Goal: Transaction & Acquisition: Purchase product/service

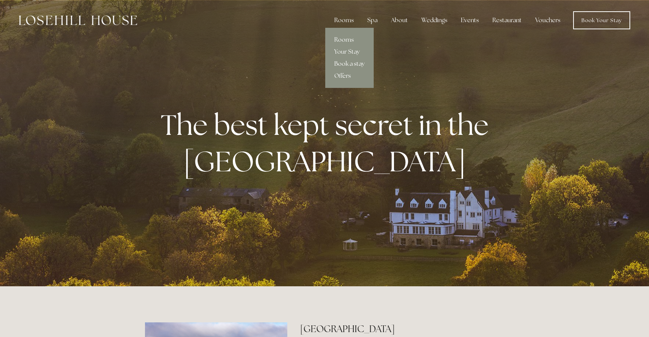
click at [349, 62] on link "Book a stay" at bounding box center [349, 64] width 48 height 12
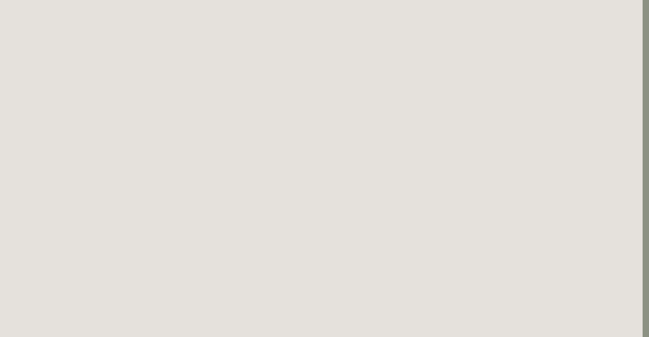
scroll to position [0, 6]
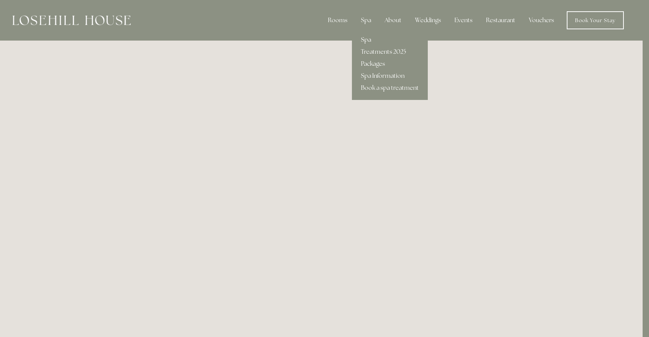
click at [364, 40] on link "Spa" at bounding box center [390, 40] width 76 height 12
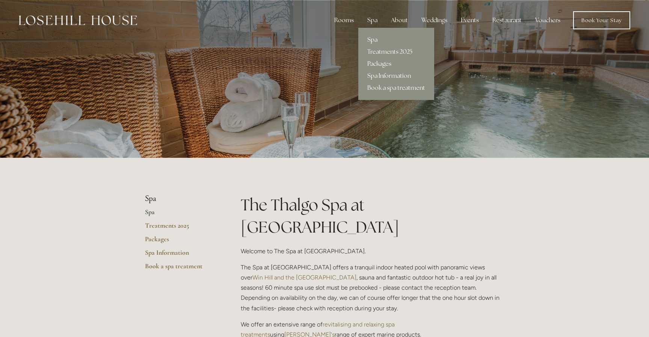
click at [385, 64] on link "Packages" at bounding box center [396, 64] width 76 height 12
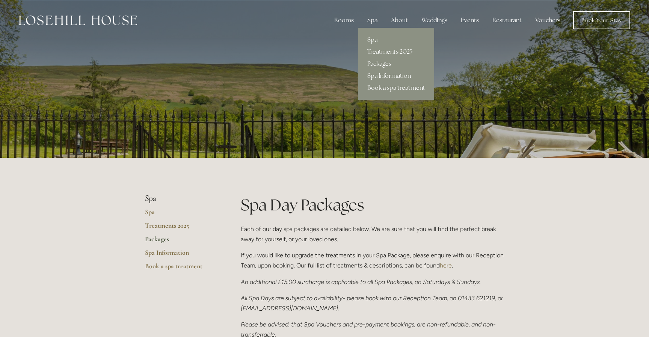
click at [383, 86] on link "Book a spa treatment" at bounding box center [396, 88] width 76 height 12
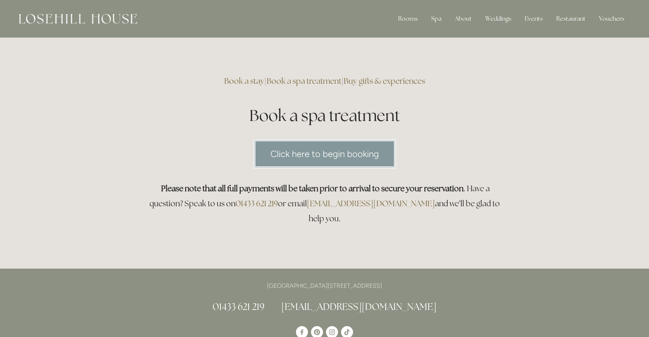
click at [345, 149] on link "Click here to begin booking" at bounding box center [324, 153] width 142 height 29
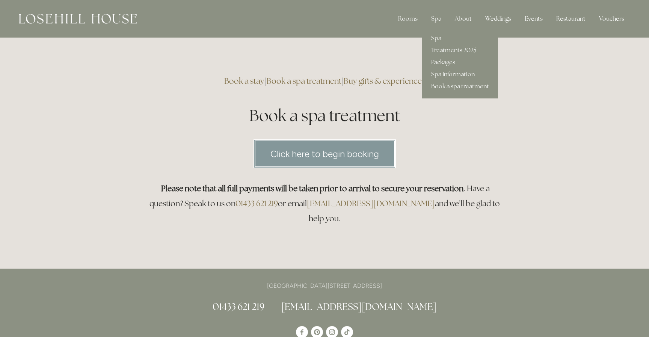
click at [441, 61] on link "Packages" at bounding box center [460, 62] width 76 height 12
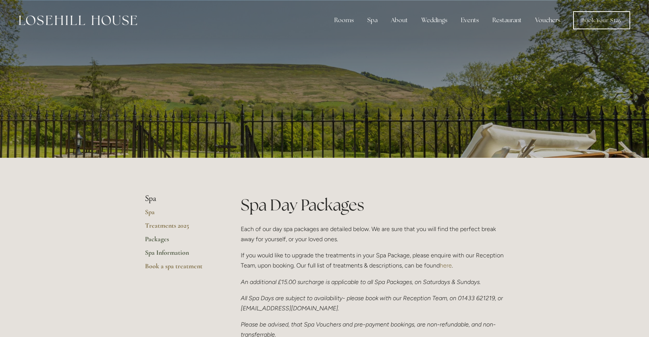
click at [161, 253] on link "Spa Information" at bounding box center [181, 255] width 72 height 14
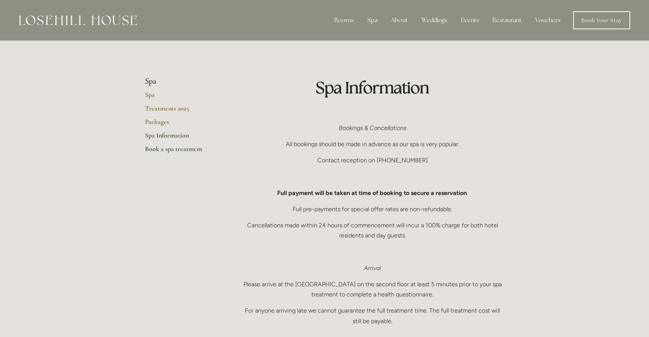
click at [165, 151] on link "Book a spa treatment" at bounding box center [181, 152] width 72 height 14
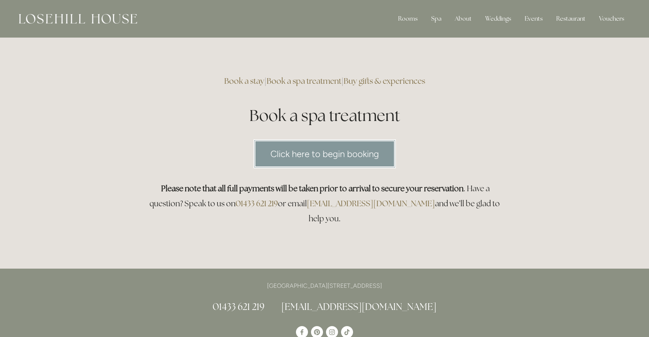
click at [299, 149] on link "Click here to begin booking" at bounding box center [324, 153] width 142 height 29
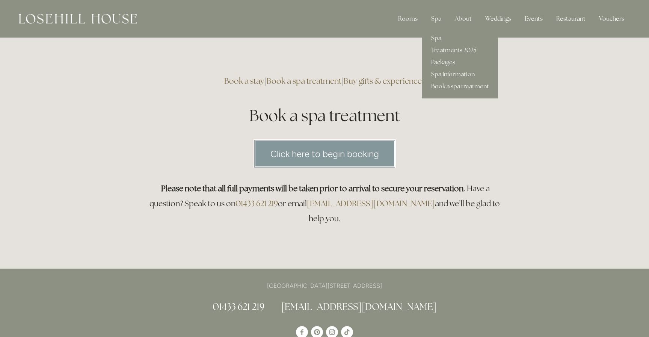
click at [442, 64] on link "Packages" at bounding box center [460, 62] width 76 height 12
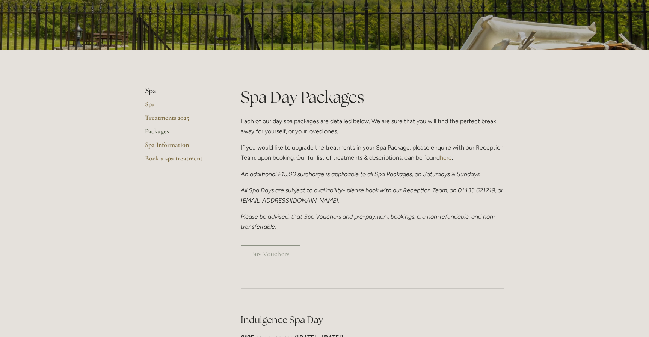
scroll to position [115, 0]
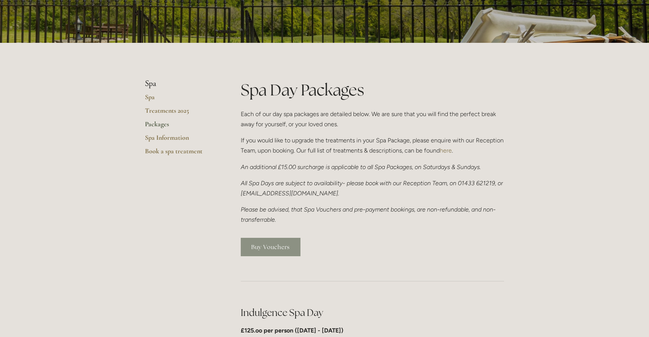
click at [278, 242] on link "Buy Vouchers" at bounding box center [271, 247] width 60 height 18
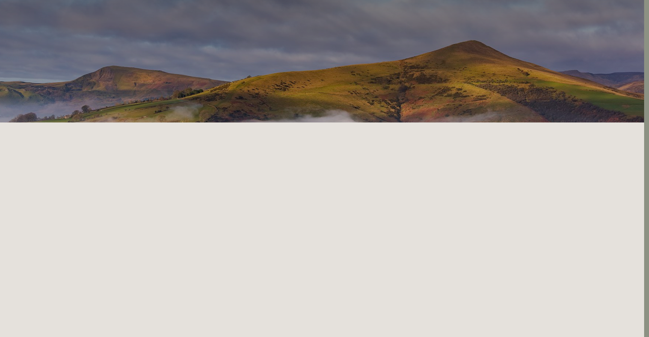
scroll to position [0, 5]
